Goal: Find contact information: Find contact information

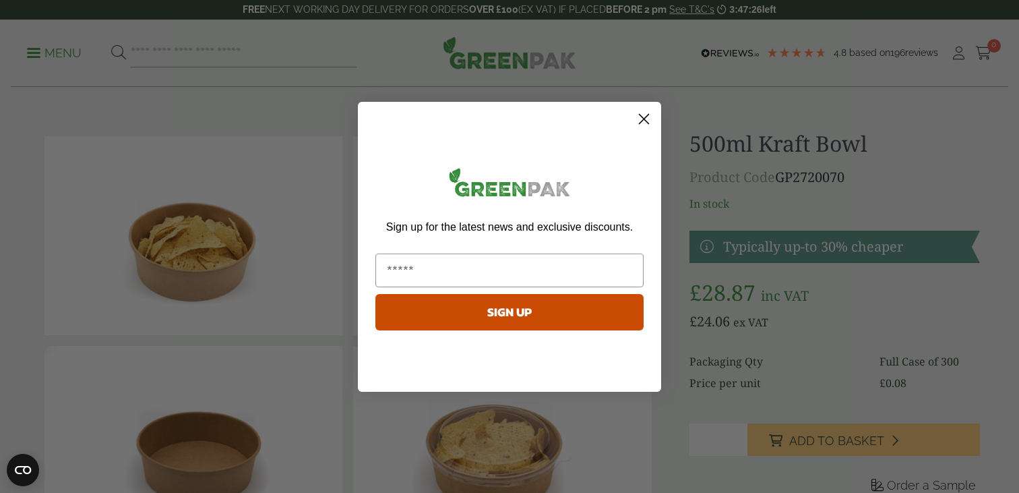
click at [648, 120] on circle "Close dialog" at bounding box center [644, 118] width 22 height 22
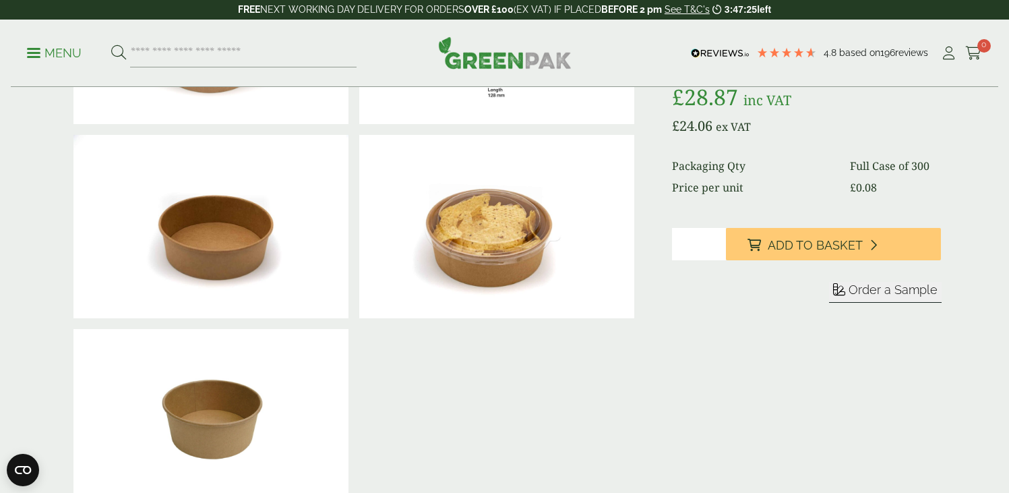
scroll to position [137, 0]
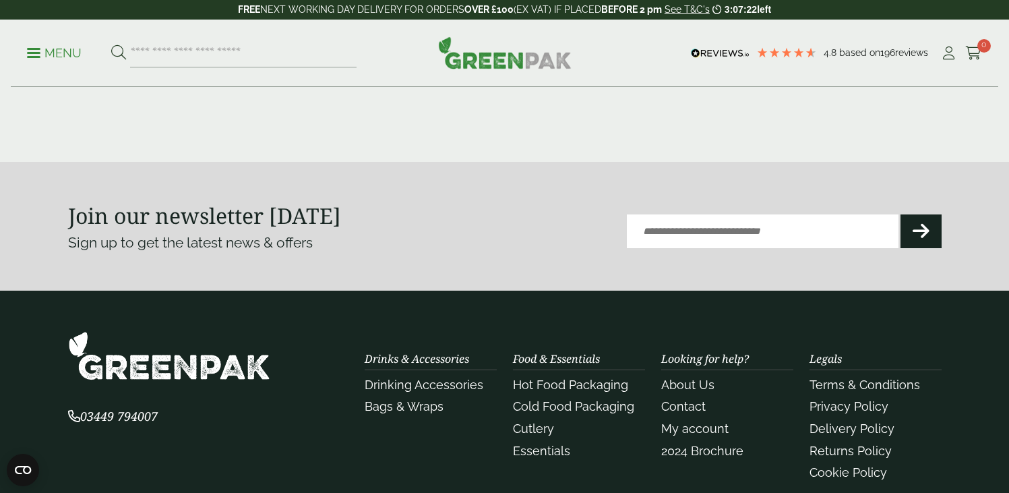
scroll to position [1817, 0]
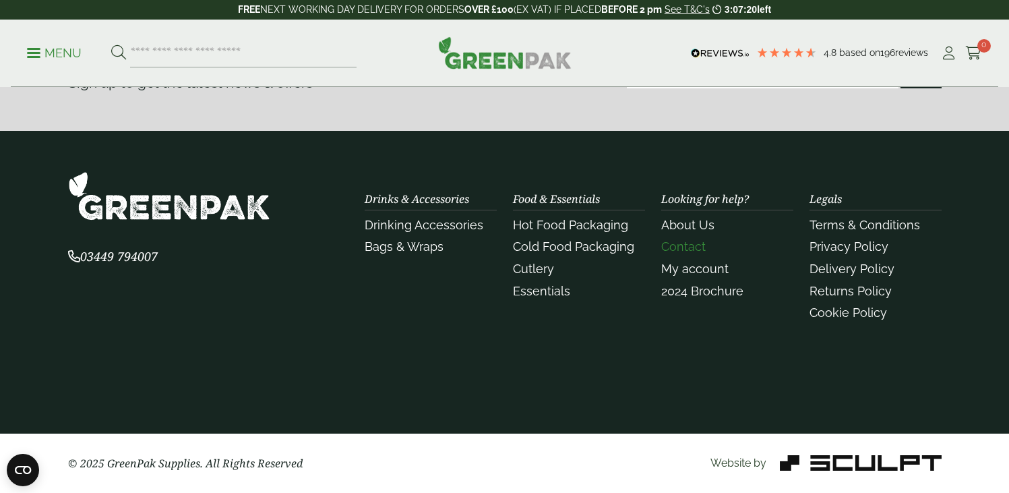
click at [692, 248] on link "Contact" at bounding box center [683, 246] width 44 height 14
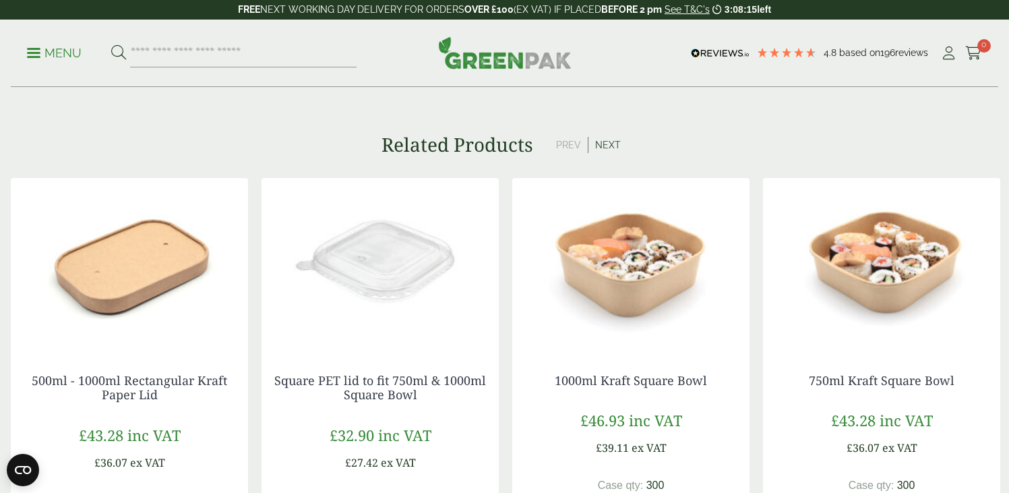
scroll to position [1067, 0]
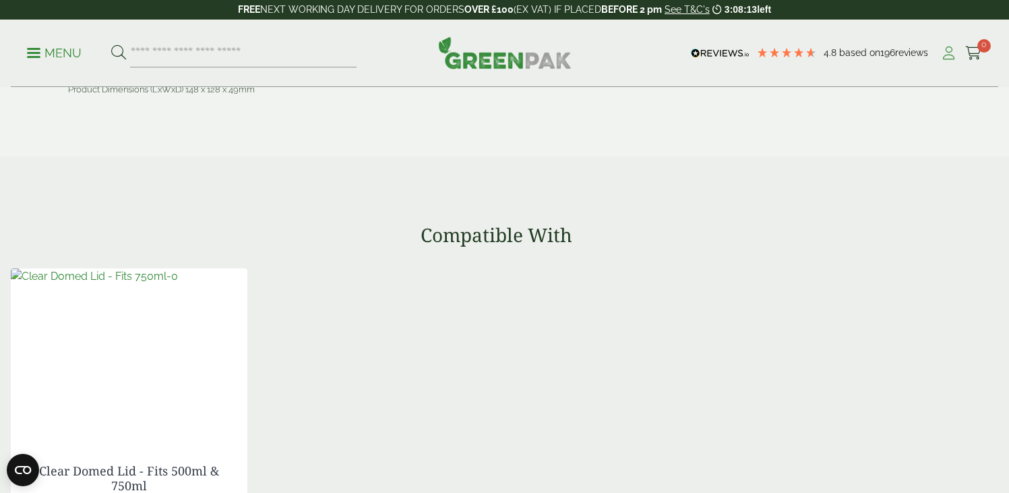
click at [943, 54] on icon at bounding box center [948, 53] width 17 height 13
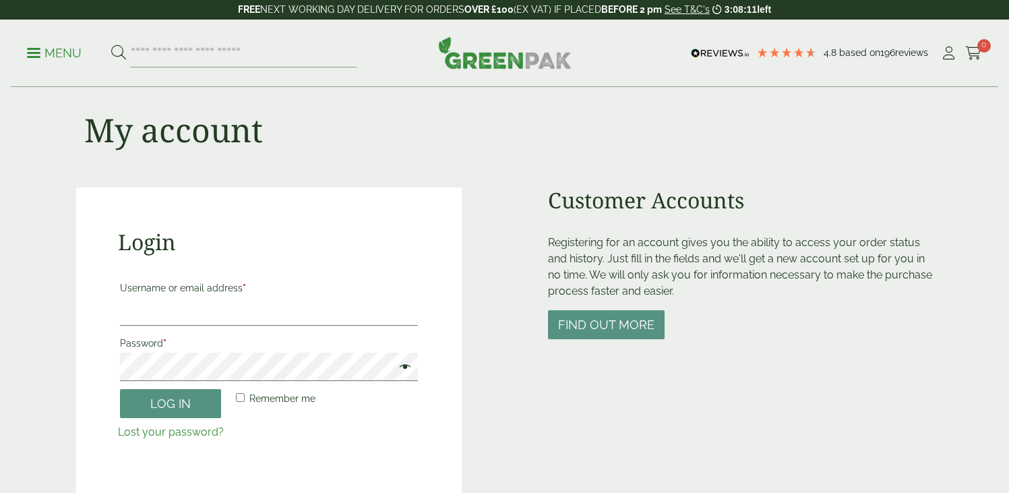
scroll to position [23, 0]
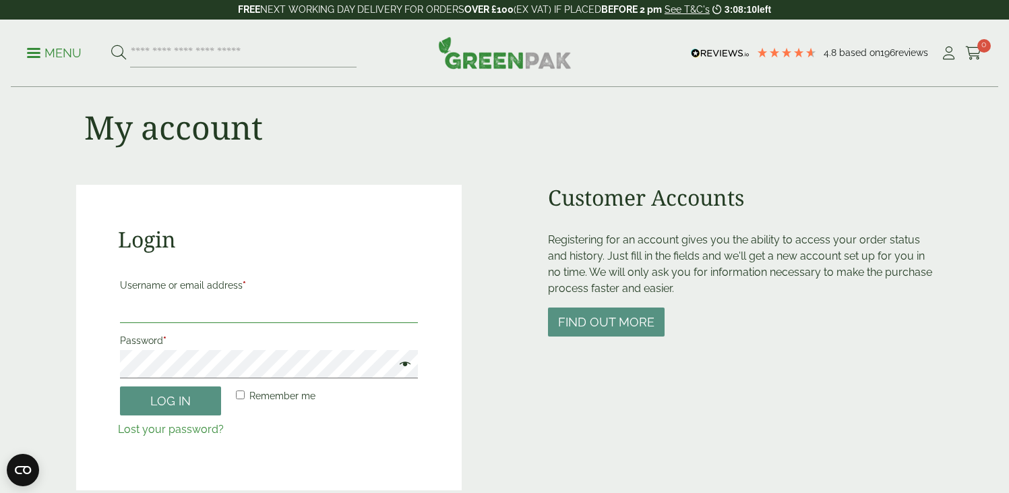
click at [182, 309] on input "Username or email address *" at bounding box center [269, 309] width 299 height 28
click at [90, 206] on div "Login Username or email address * Password * Remember me Log in Lost your passw…" at bounding box center [269, 337] width 386 height 305
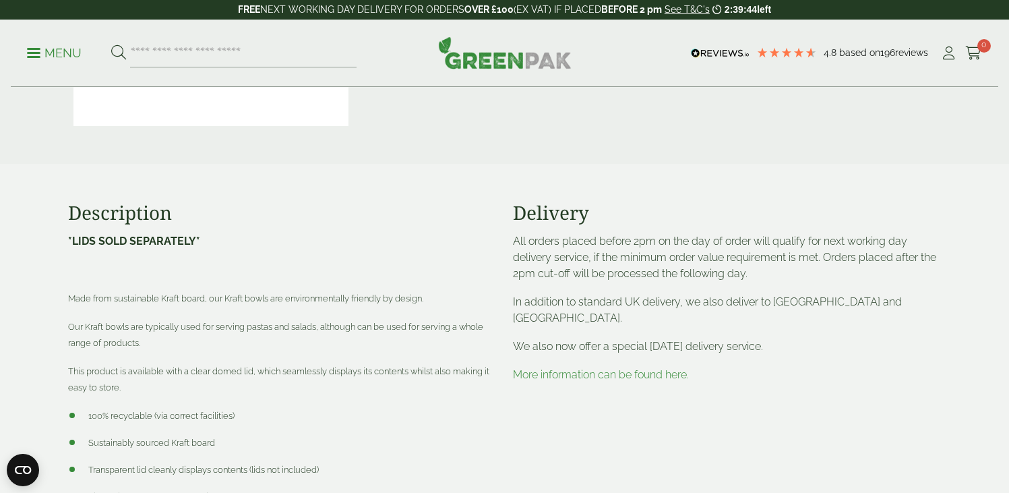
scroll to position [634, 0]
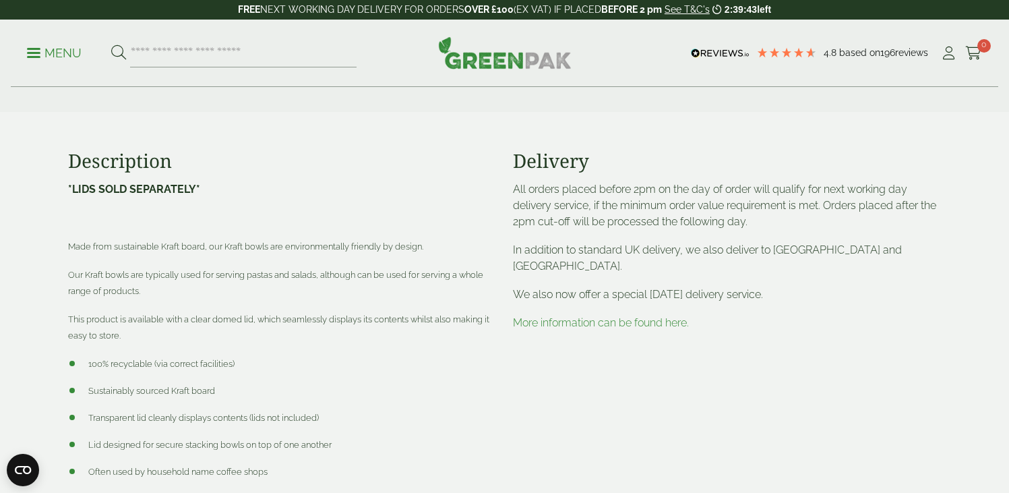
click at [539, 72] on div "Menu 4.8 Based on 196 reviews My Account" at bounding box center [504, 53] width 987 height 67
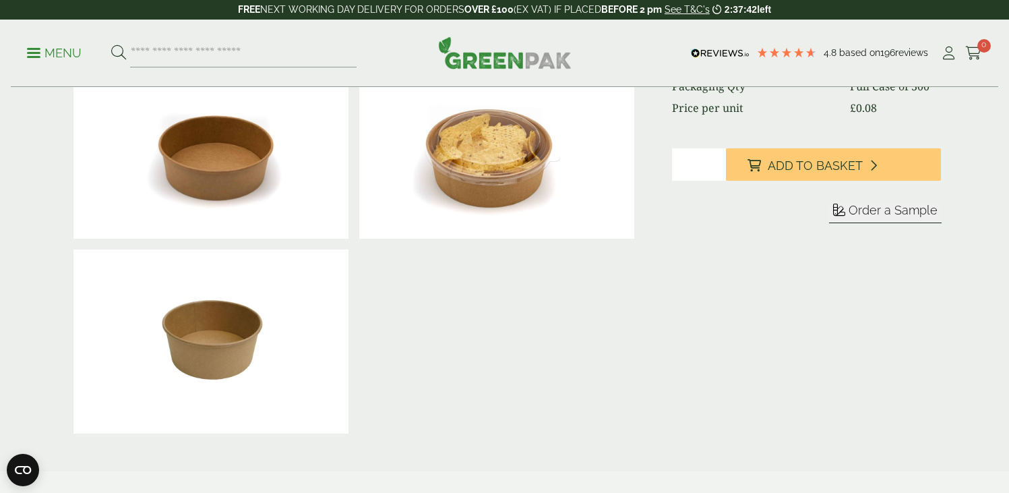
scroll to position [0, 0]
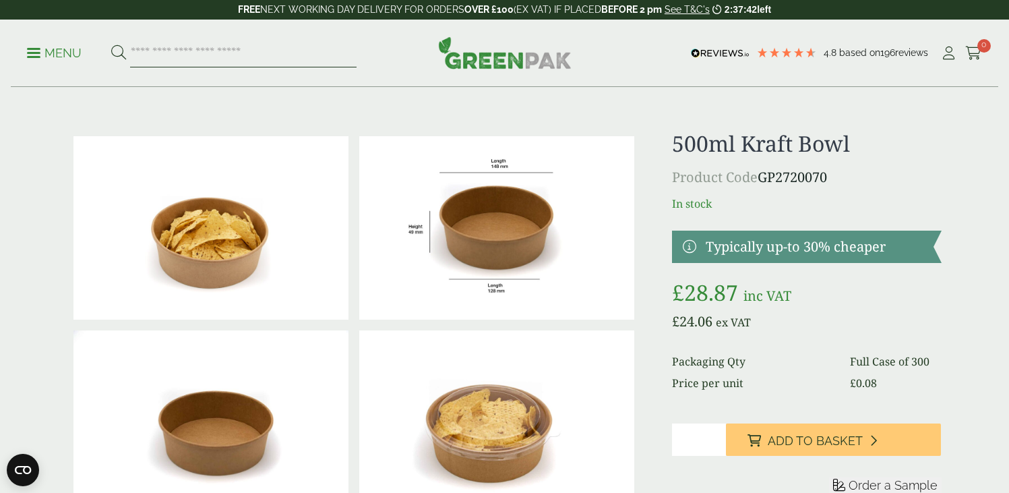
click at [229, 57] on input "search" at bounding box center [243, 53] width 226 height 28
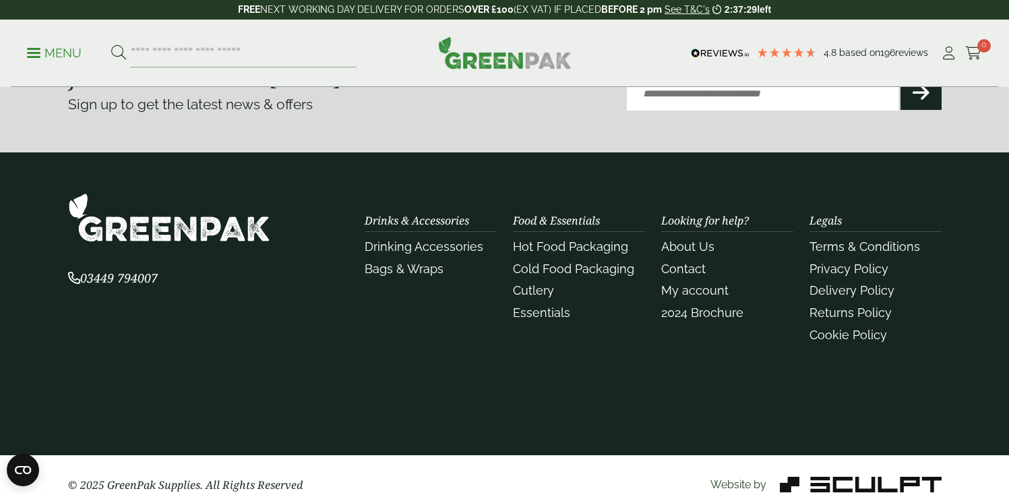
scroll to position [3165, 0]
